Goal: Task Accomplishment & Management: Manage account settings

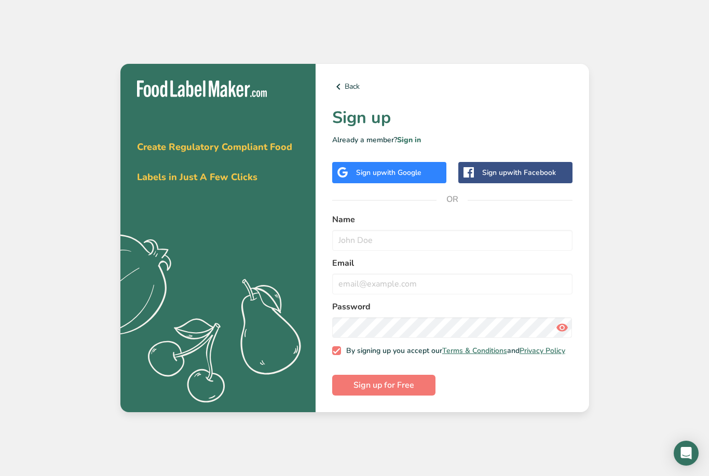
click at [412, 183] on div "Sign up with Google" at bounding box center [389, 172] width 114 height 21
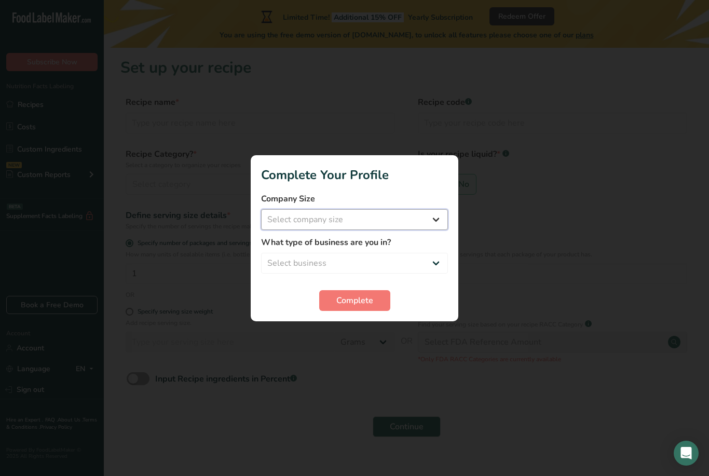
click at [380, 221] on select "Select company size Fewer than 10 Employees 10 to 50 Employees 51 to 500 Employ…" at bounding box center [354, 219] width 187 height 21
click at [425, 271] on select "Select business Packaged Food Manufacturer Restaurant & Cafe Bakery Meal Plans …" at bounding box center [354, 263] width 187 height 21
click at [501, 312] on div at bounding box center [354, 238] width 709 height 476
click at [353, 406] on div at bounding box center [354, 238] width 709 height 476
click at [384, 299] on button "Complete" at bounding box center [354, 300] width 71 height 21
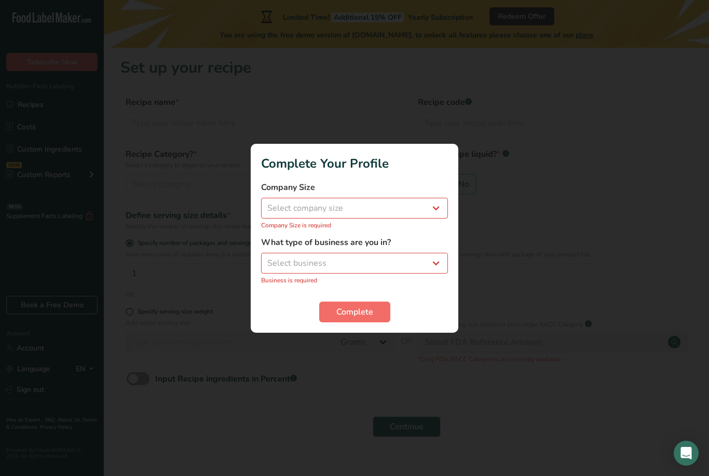
click at [377, 317] on button "Complete" at bounding box center [354, 312] width 71 height 21
click at [374, 369] on div at bounding box center [354, 238] width 709 height 476
click at [431, 213] on select "Select company size Fewer than 10 Employees 10 to 50 Employees 51 to 500 Employ…" at bounding box center [354, 208] width 187 height 21
select select "1"
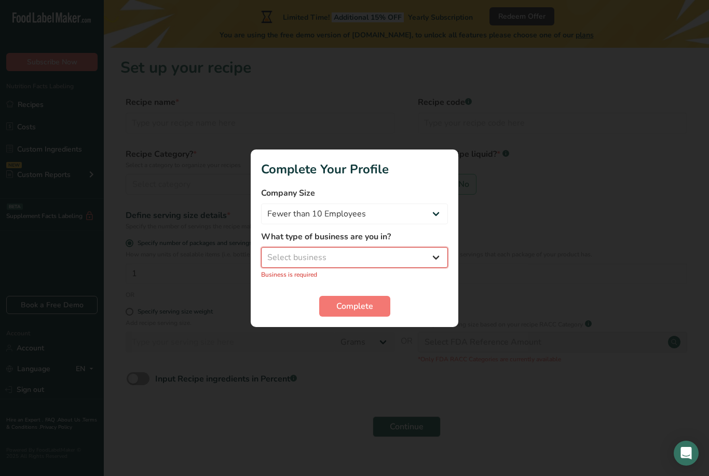
click at [399, 253] on select "Select business Packaged Food Manufacturer Restaurant & Cafe Bakery Meal Plans …" at bounding box center [354, 257] width 187 height 21
select select "8"
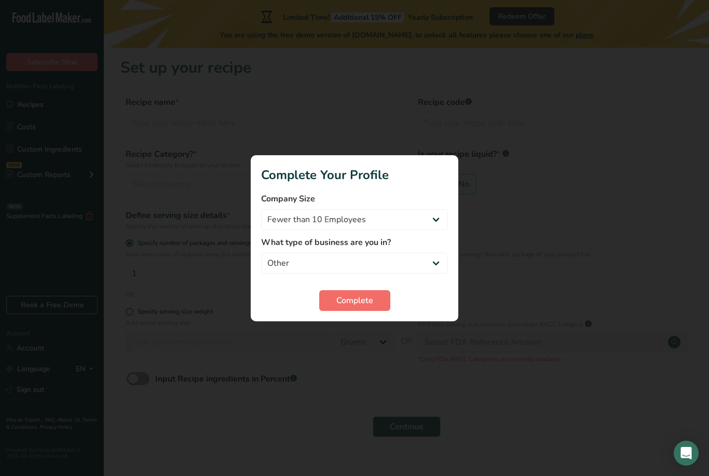
click at [375, 299] on button "Complete" at bounding box center [354, 300] width 71 height 21
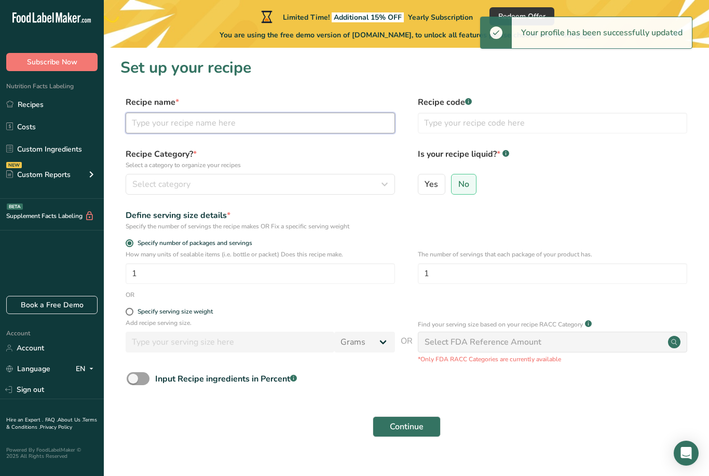
click at [309, 114] on input "text" at bounding box center [260, 123] width 269 height 21
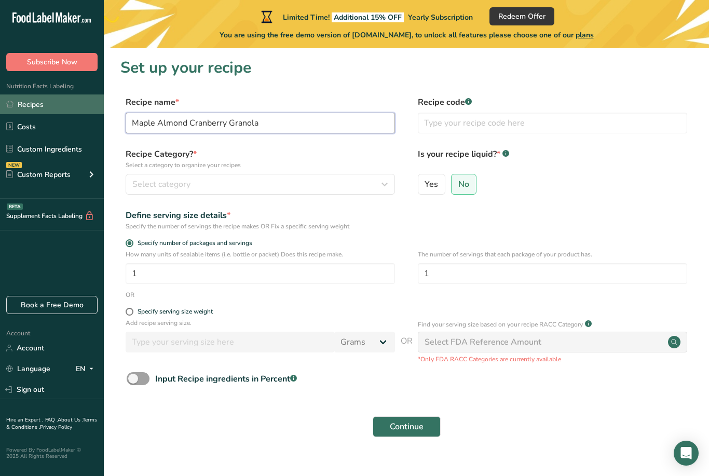
type input "Maple Almond Cranberry Granola"
click at [27, 104] on link "Recipes" at bounding box center [52, 104] width 104 height 20
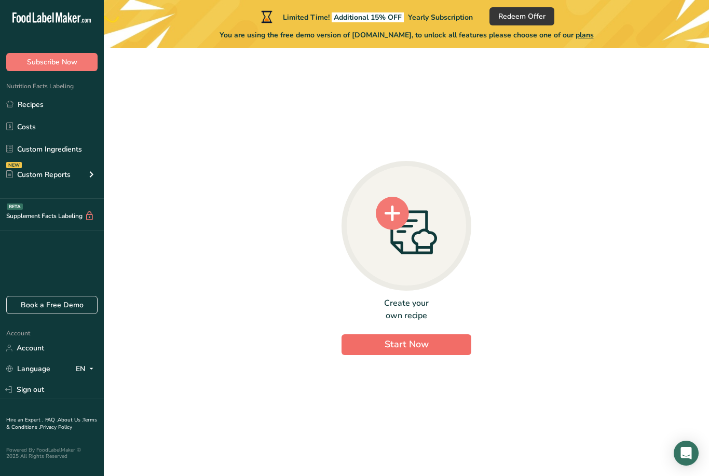
click at [424, 355] on button "Start Now" at bounding box center [407, 344] width 130 height 21
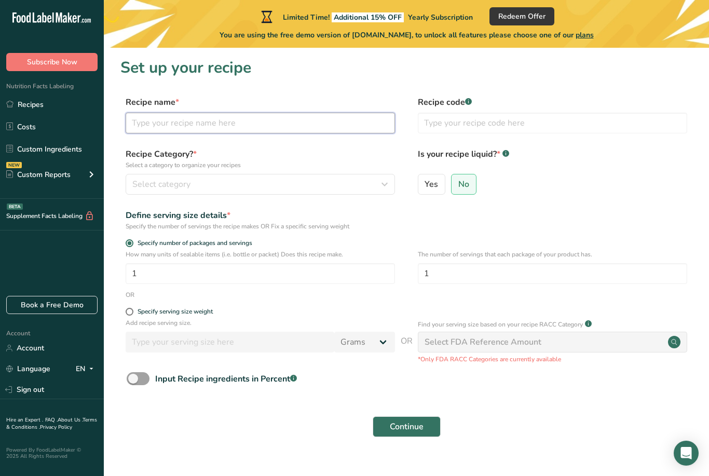
click at [304, 124] on input "text" at bounding box center [260, 123] width 269 height 21
click at [215, 125] on input "Maple Almond Cranberrry Granola" at bounding box center [260, 123] width 269 height 21
type input "Maple Almond Cranberry Granola"
click at [233, 194] on button "Select category" at bounding box center [260, 184] width 269 height 21
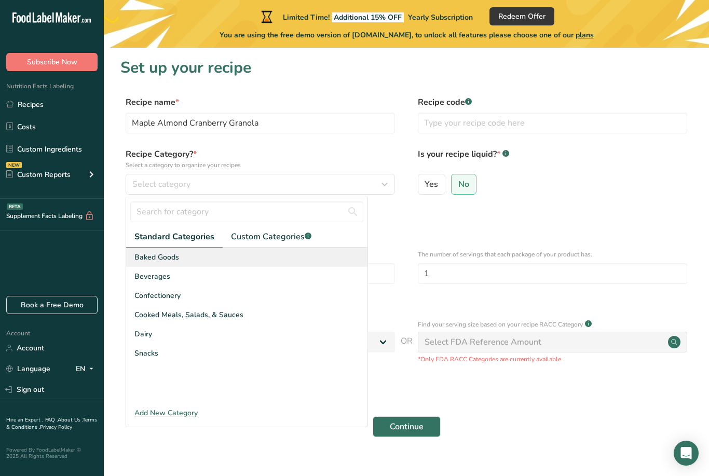
click at [202, 262] on div "Baked Goods" at bounding box center [246, 257] width 241 height 19
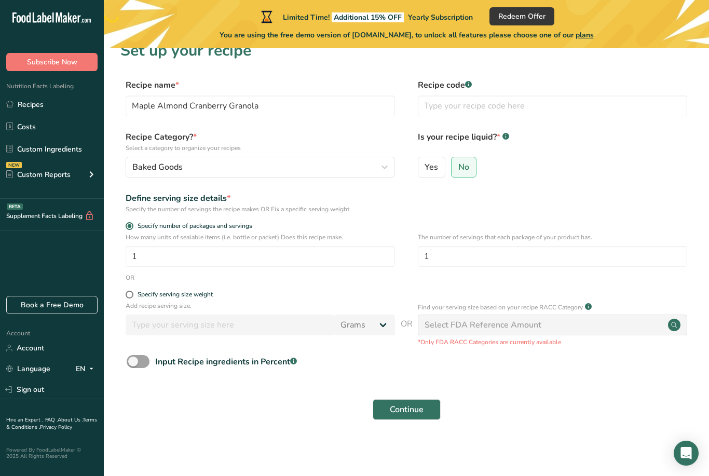
scroll to position [32, 0]
click at [234, 246] on input "1" at bounding box center [260, 256] width 269 height 21
click at [21, 357] on link "Account" at bounding box center [52, 348] width 104 height 18
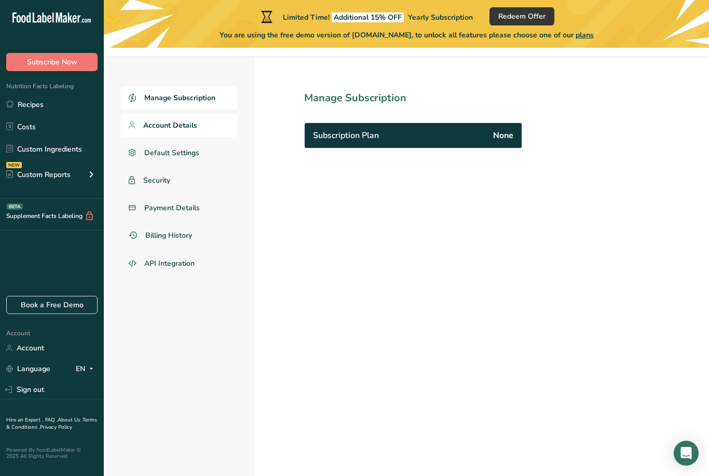
click at [156, 128] on span "Account Details" at bounding box center [170, 125] width 54 height 11
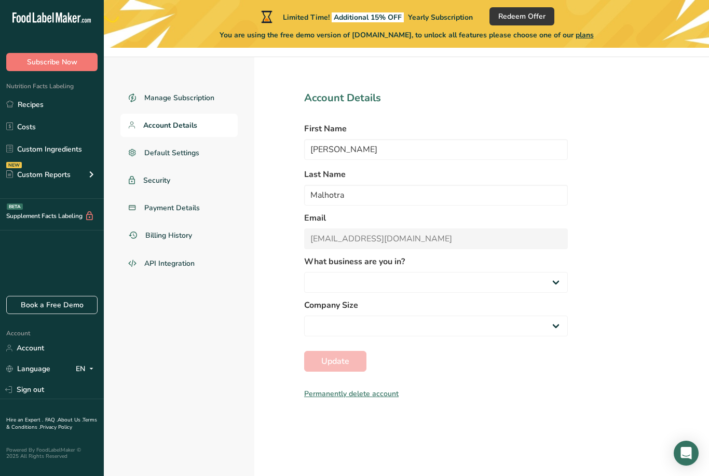
select select
select select "8"
click at [342, 395] on div "Permanently delete account" at bounding box center [436, 393] width 264 height 11
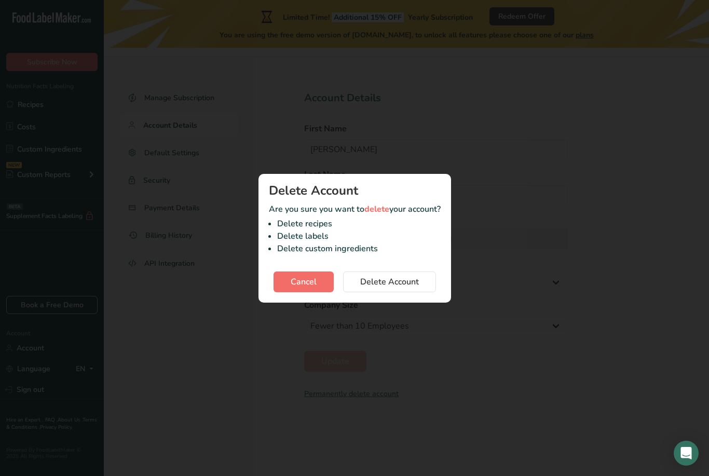
click at [302, 281] on span "Cancel" at bounding box center [304, 282] width 26 height 12
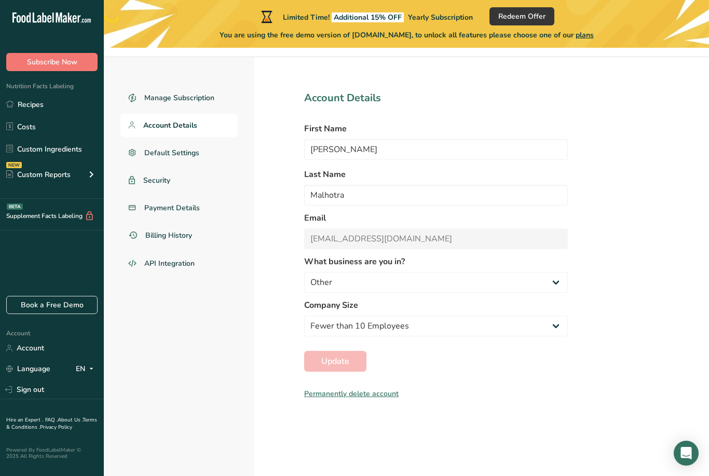
click at [346, 389] on div "Permanently delete account" at bounding box center [436, 393] width 264 height 11
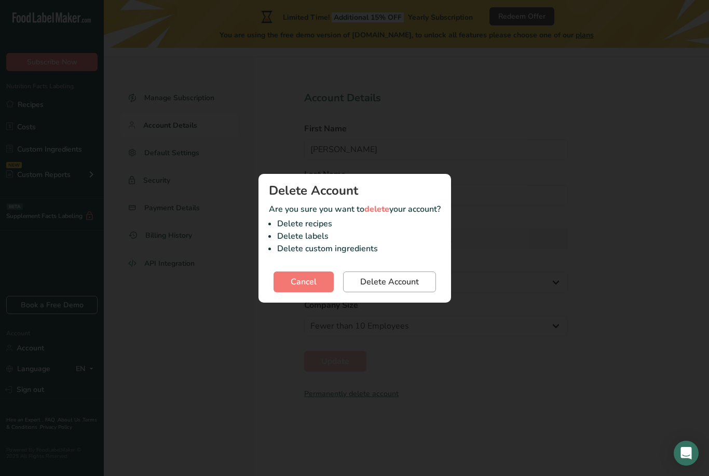
click at [372, 290] on button "Delete Account" at bounding box center [389, 281] width 93 height 21
